Goal: Navigation & Orientation: Find specific page/section

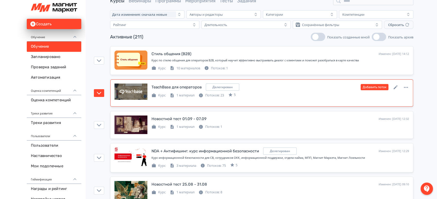
scroll to position [57, 0]
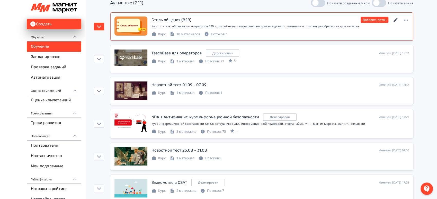
click at [396, 18] on icon at bounding box center [396, 20] width 6 height 6
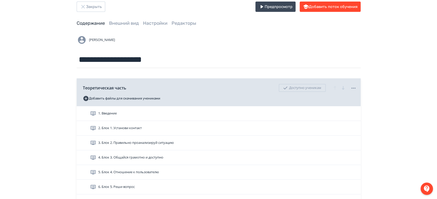
scroll to position [2, 0]
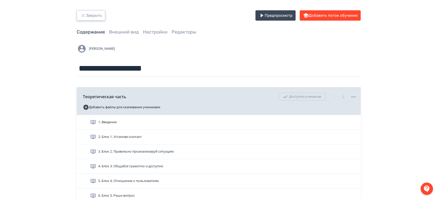
click at [99, 18] on button "Закрыть" at bounding box center [91, 15] width 29 height 10
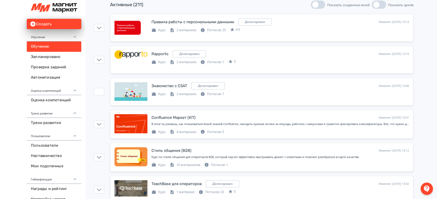
scroll to position [143, 0]
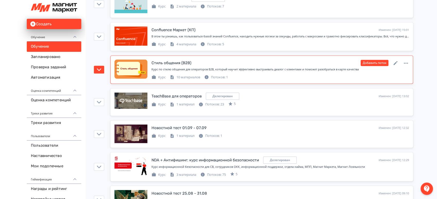
click at [394, 60] on icon at bounding box center [396, 63] width 6 height 6
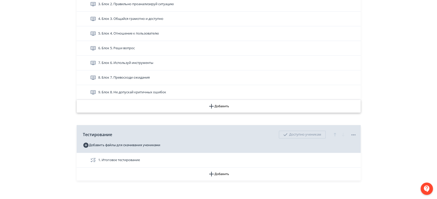
scroll to position [173, 0]
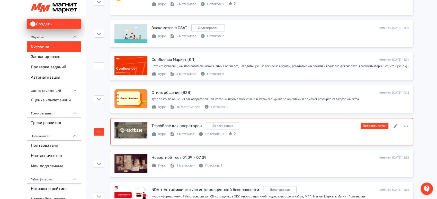
scroll to position [143, 0]
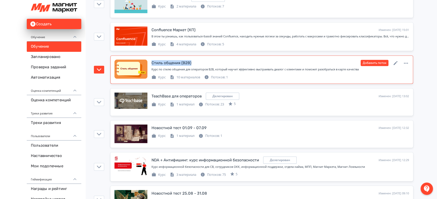
drag, startPoint x: 152, startPoint y: 61, endPoint x: 193, endPoint y: 61, distance: 40.9
click at [193, 61] on div "Стиль общения (B2B) Изменен: [DATE] 14:12 Добавить поток" at bounding box center [281, 62] width 258 height 7
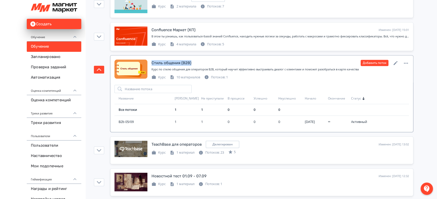
copy div "Стиль общения (B2B)"
click at [9, 120] on div "Создать Обучение Обучение Запланировано Проверка заданий Автоматизация Оценка к…" at bounding box center [42, 116] width 85 height 232
